Goal: Information Seeking & Learning: Learn about a topic

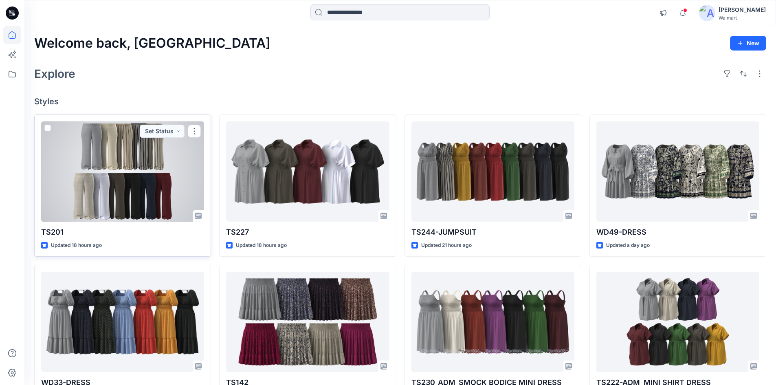
click at [107, 200] on div at bounding box center [122, 171] width 163 height 101
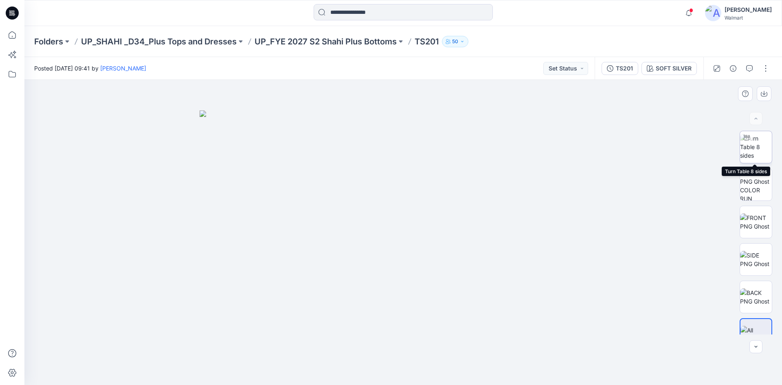
click at [764, 149] on img at bounding box center [756, 147] width 32 height 26
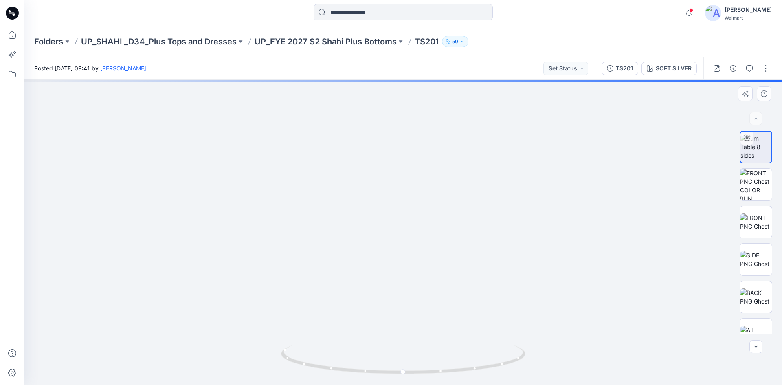
drag, startPoint x: 453, startPoint y: 206, endPoint x: 440, endPoint y: 276, distance: 70.9
click at [440, 276] on img at bounding box center [385, 57] width 1196 height 655
click at [437, 234] on img at bounding box center [385, 58] width 1196 height 653
drag, startPoint x: 449, startPoint y: 371, endPoint x: 346, endPoint y: 368, distance: 103.1
click at [346, 368] on icon at bounding box center [404, 360] width 246 height 31
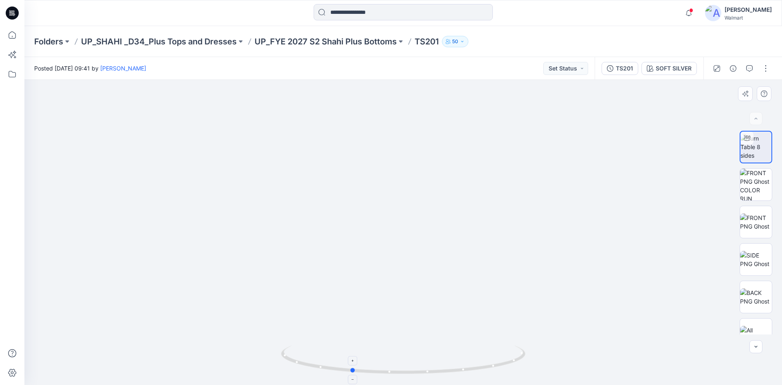
drag, startPoint x: 318, startPoint y: 367, endPoint x: 369, endPoint y: 364, distance: 51.0
click at [369, 364] on icon at bounding box center [404, 360] width 246 height 31
drag, startPoint x: 419, startPoint y: 320, endPoint x: 417, endPoint y: 232, distance: 88.0
click at [418, 233] on img at bounding box center [403, 145] width 750 height 479
drag, startPoint x: 429, startPoint y: 251, endPoint x: 429, endPoint y: 243, distance: 8.6
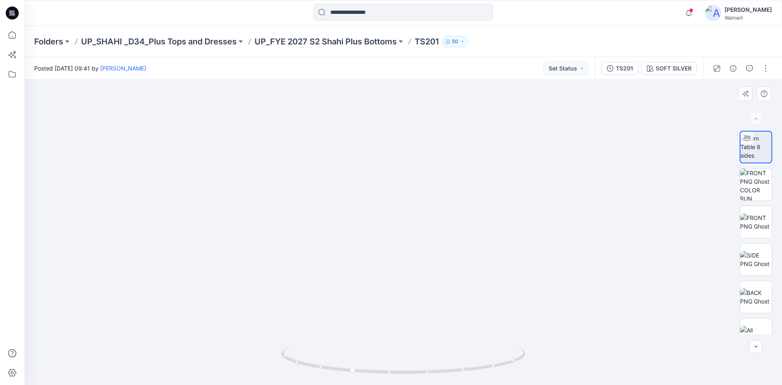
click at [429, 243] on img at bounding box center [403, 102] width 750 height 566
drag, startPoint x: 427, startPoint y: 290, endPoint x: 433, endPoint y: 230, distance: 61.0
click at [436, 216] on img at bounding box center [403, 65] width 750 height 639
drag, startPoint x: 423, startPoint y: 288, endPoint x: 427, endPoint y: 246, distance: 41.3
click at [427, 246] on img at bounding box center [403, 28] width 750 height 714
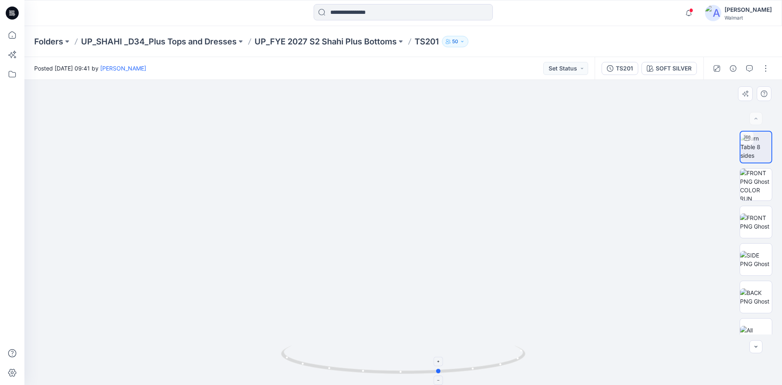
drag, startPoint x: 392, startPoint y: 369, endPoint x: 481, endPoint y: 370, distance: 88.8
click at [481, 370] on icon at bounding box center [404, 360] width 246 height 31
drag, startPoint x: 460, startPoint y: 259, endPoint x: 465, endPoint y: 346, distance: 86.9
click at [468, 367] on div at bounding box center [403, 232] width 758 height 305
drag, startPoint x: 450, startPoint y: 228, endPoint x: 457, endPoint y: 306, distance: 78.2
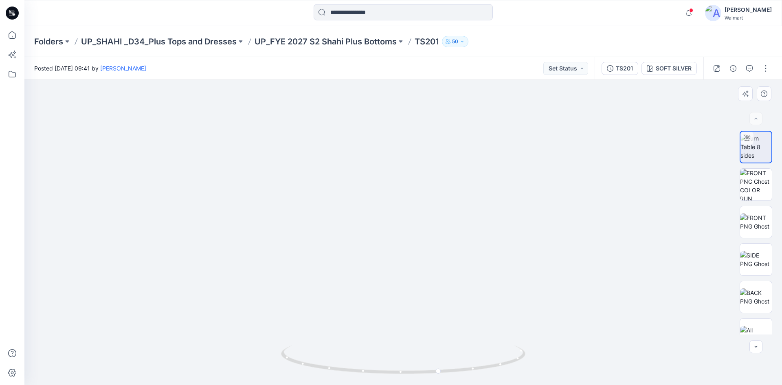
click at [457, 306] on img at bounding box center [403, 107] width 750 height 556
drag, startPoint x: 373, startPoint y: 187, endPoint x: 362, endPoint y: 167, distance: 23.1
click at [362, 167] on div at bounding box center [403, 232] width 758 height 305
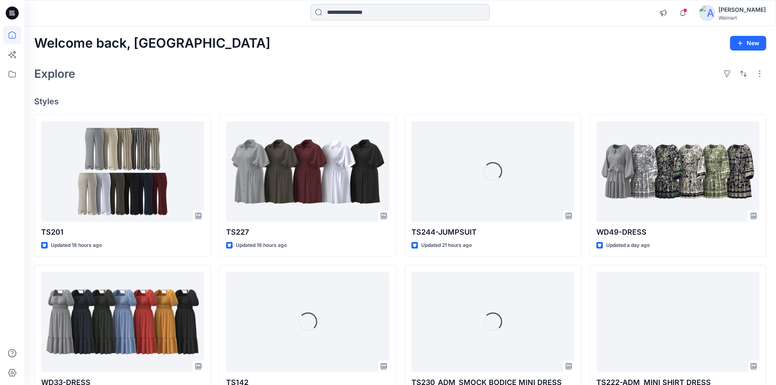
click at [352, 11] on input at bounding box center [399, 12] width 179 height 16
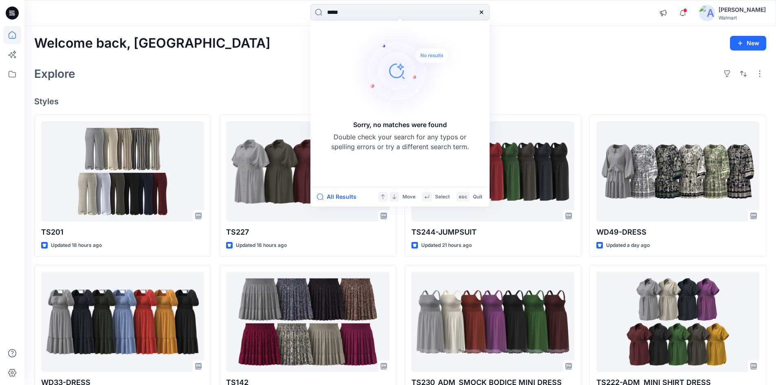
drag, startPoint x: 356, startPoint y: 13, endPoint x: 273, endPoint y: 31, distance: 85.1
click at [273, 31] on div "***** Sorry, no matches were found Double check your search for any typos or sp…" at bounding box center [388, 298] width 776 height 596
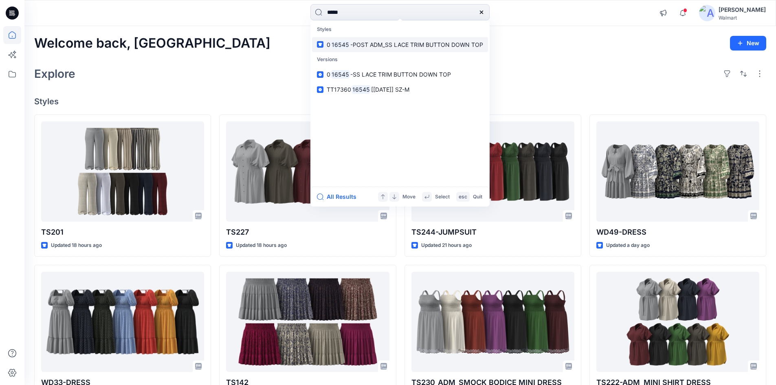
type input "*****"
click at [363, 46] on span "-POST ADM_SS LACE TRIM BUTTON DOWN TOP" at bounding box center [416, 44] width 133 height 7
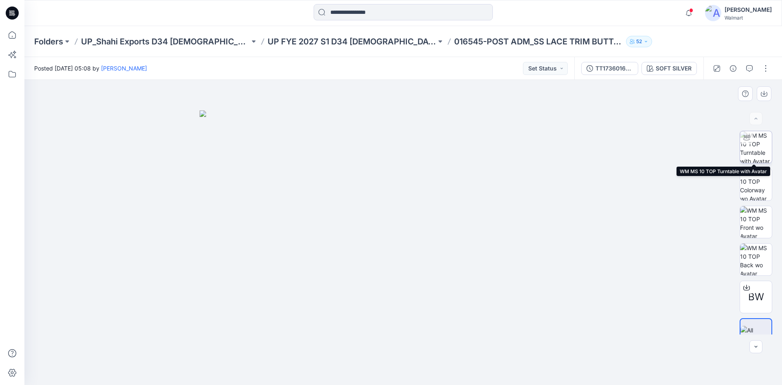
click at [749, 151] on img at bounding box center [756, 147] width 32 height 32
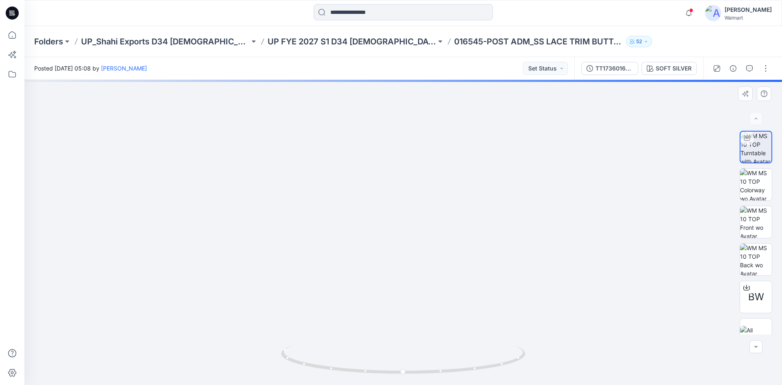
drag, startPoint x: 395, startPoint y: 152, endPoint x: 398, endPoint y: 183, distance: 31.5
click at [398, 183] on img at bounding box center [403, 189] width 491 height 392
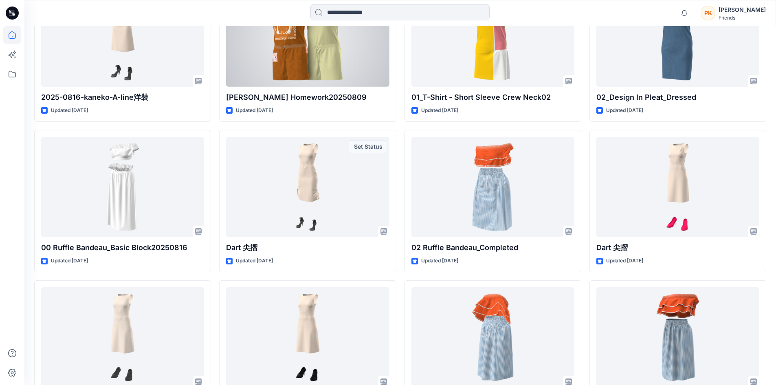
scroll to position [338, 0]
